Goal: Task Accomplishment & Management: Manage account settings

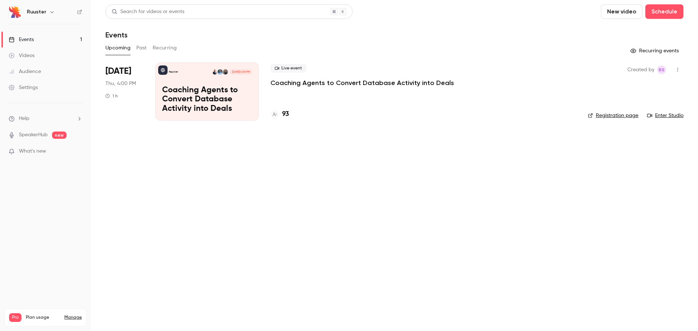
click at [211, 94] on p "Coaching Agents to Convert Database Activity into Deals" at bounding box center [207, 100] width 90 height 28
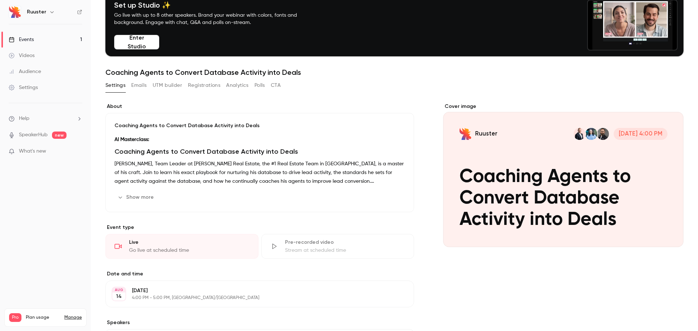
scroll to position [36, 0]
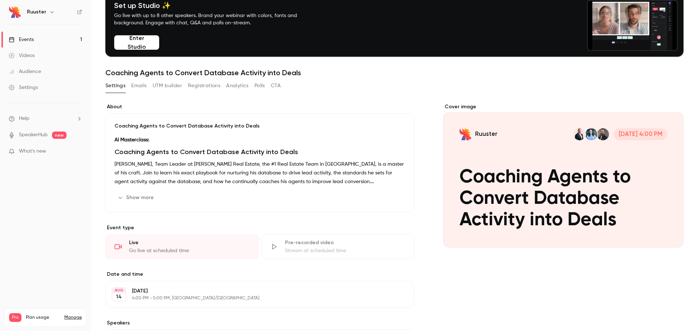
click at [141, 89] on button "Emails" at bounding box center [138, 86] width 15 height 12
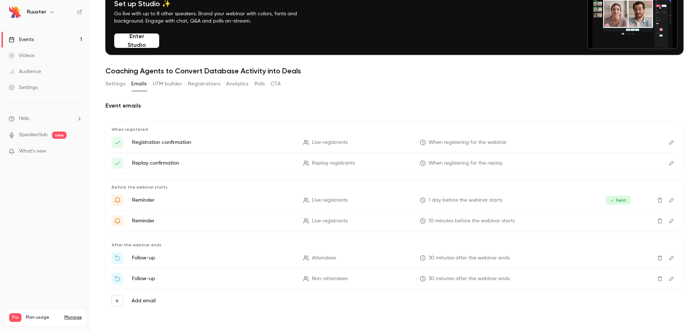
scroll to position [39, 0]
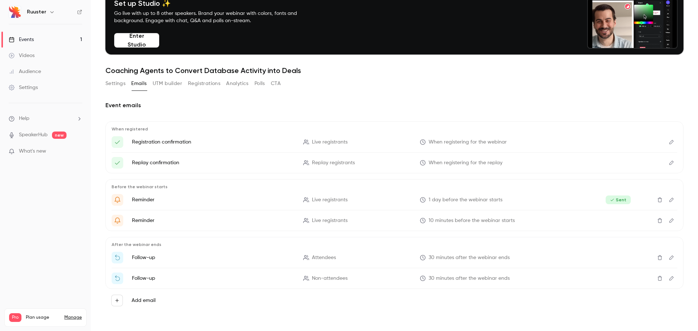
click at [668, 221] on icon "Edit" at bounding box center [671, 220] width 6 height 5
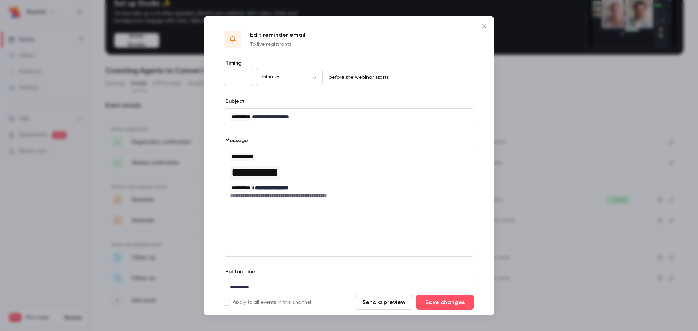
click at [482, 26] on icon "Close" at bounding box center [484, 26] width 9 height 6
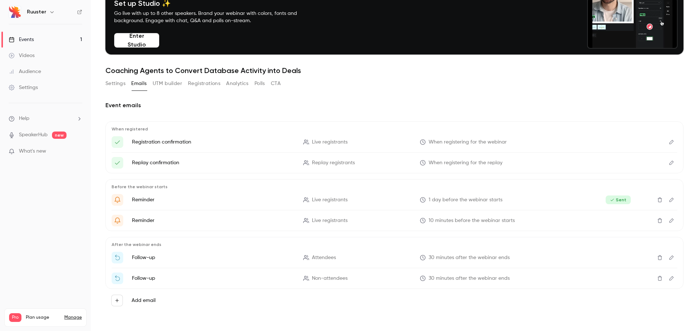
click at [167, 261] on li "Follow-up Attendees 30 minutes after the webinar ends" at bounding box center [394, 258] width 565 height 12
click at [668, 258] on icon "Edit" at bounding box center [671, 257] width 6 height 5
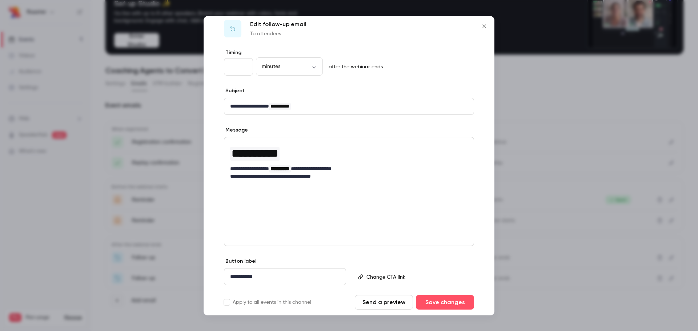
scroll to position [33, 0]
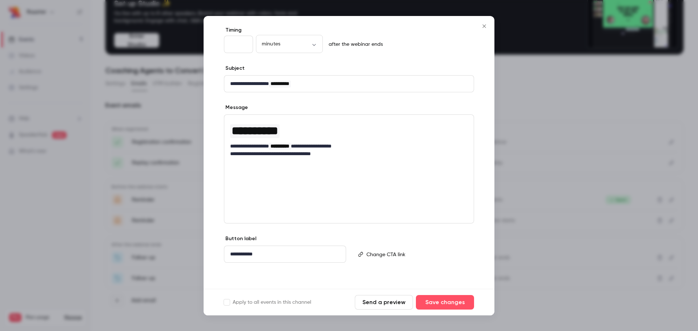
click at [486, 26] on icon "Close" at bounding box center [484, 26] width 9 height 6
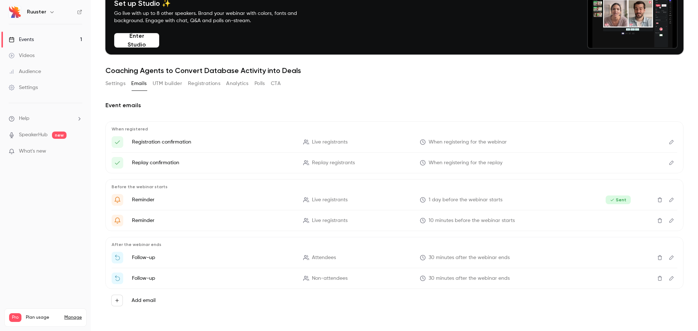
click at [670, 278] on button "Edit" at bounding box center [671, 279] width 12 height 12
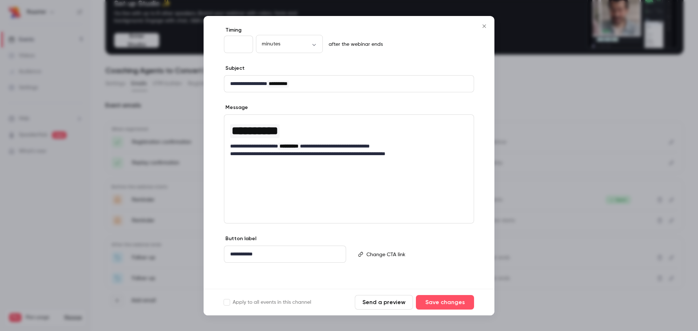
click at [484, 25] on icon "Close" at bounding box center [484, 26] width 9 height 6
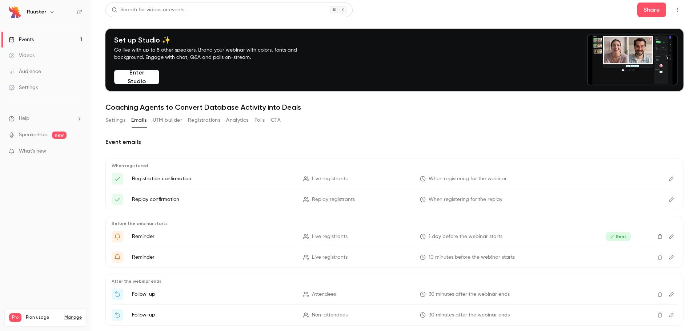
scroll to position [0, 0]
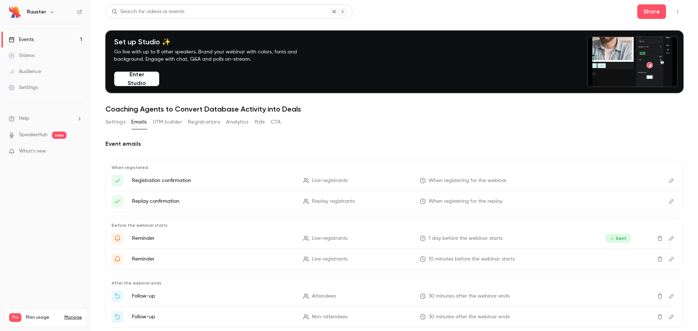
click at [132, 75] on button "Enter Studio" at bounding box center [136, 79] width 45 height 15
